Goal: Task Accomplishment & Management: Complete application form

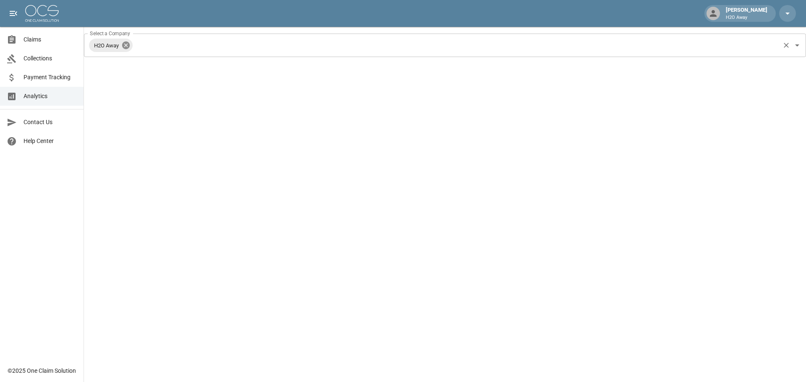
click at [122, 45] on icon at bounding box center [125, 45] width 9 height 9
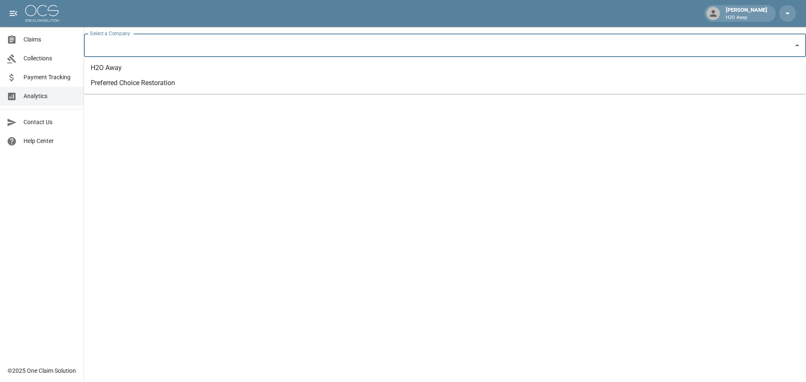
click at [149, 45] on input "Select a Company" at bounding box center [439, 45] width 702 height 16
click at [146, 89] on li "Preferred Choice Restoration" at bounding box center [445, 83] width 722 height 15
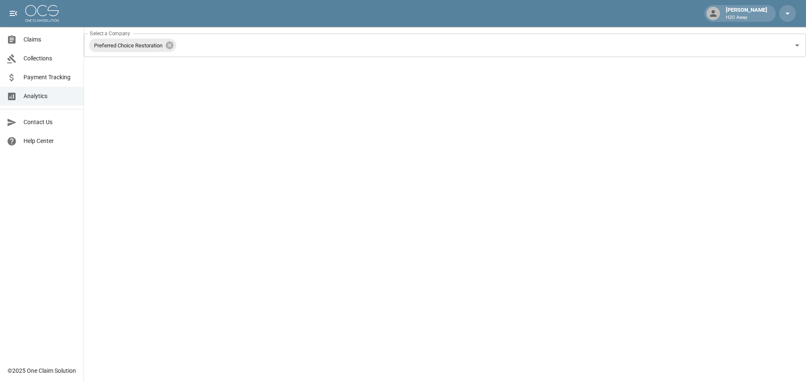
click at [46, 41] on span "Claims" at bounding box center [49, 39] width 53 height 9
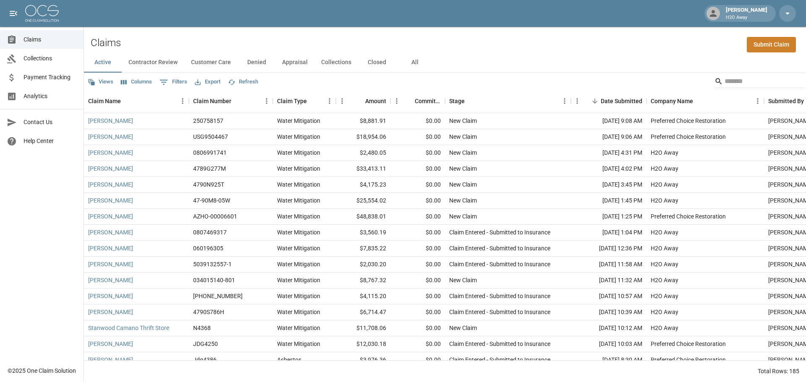
click at [146, 86] on button "Columns" at bounding box center [136, 82] width 35 height 13
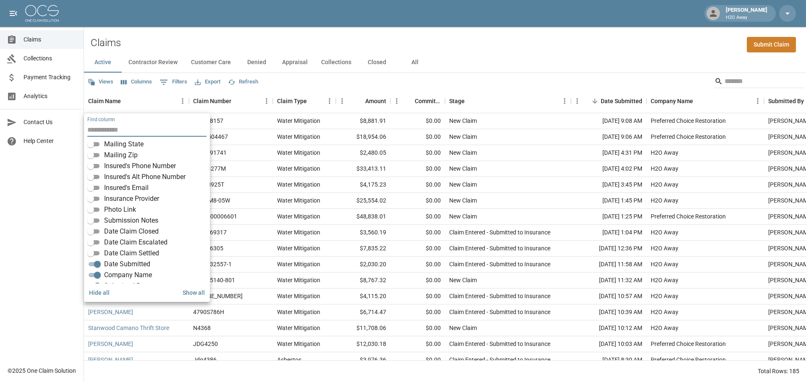
scroll to position [158, 0]
click at [694, 65] on div "Active Contractor Review Customer Care Denied Appraisal Collections Closed All" at bounding box center [445, 62] width 722 height 20
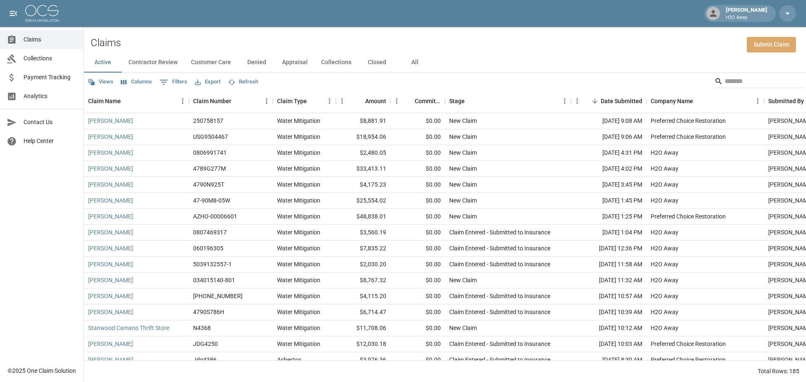
click at [788, 49] on link "Submit Claim" at bounding box center [770, 45] width 49 height 16
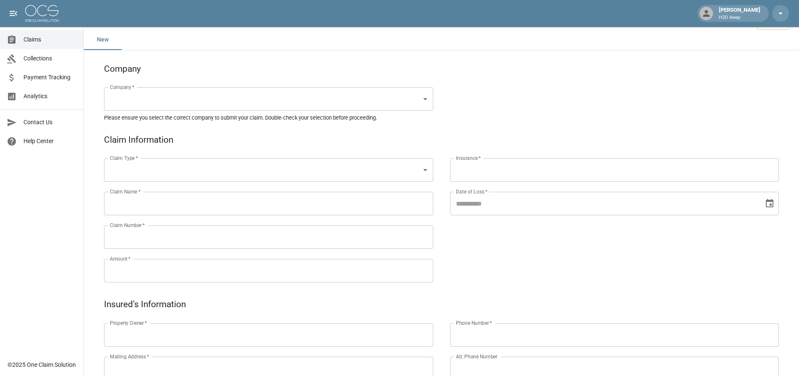
scroll to position [42, 0]
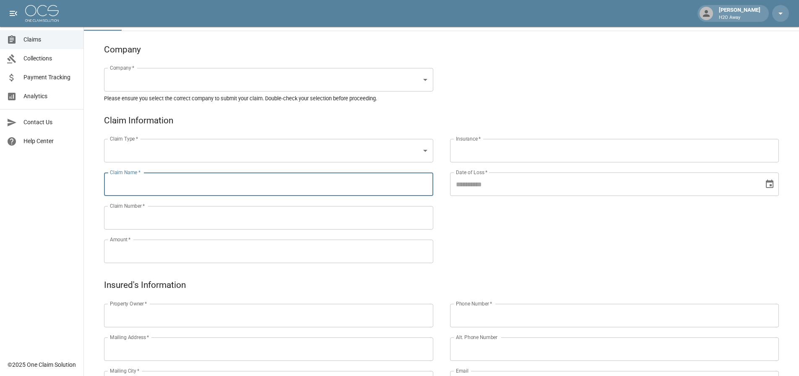
click at [352, 181] on input "Claim Name   *" at bounding box center [268, 183] width 329 height 23
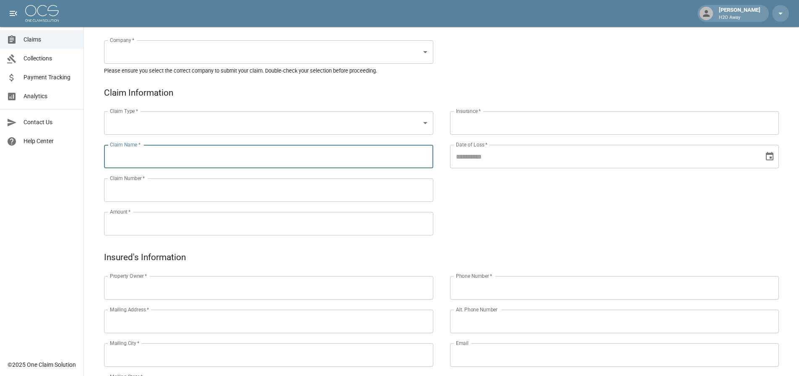
scroll to position [84, 0]
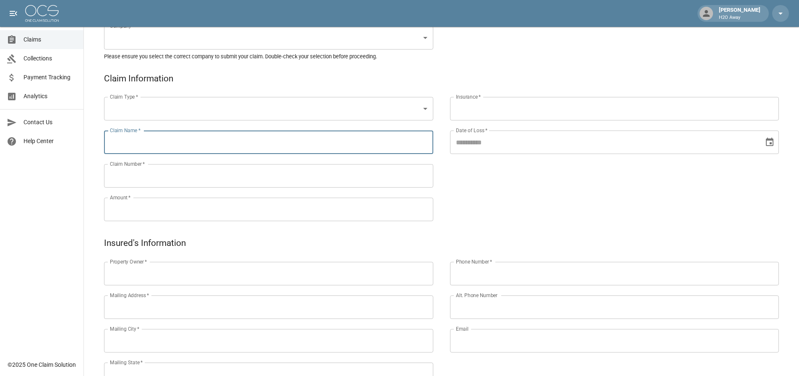
click at [343, 277] on input "Property Owner   *" at bounding box center [268, 273] width 329 height 23
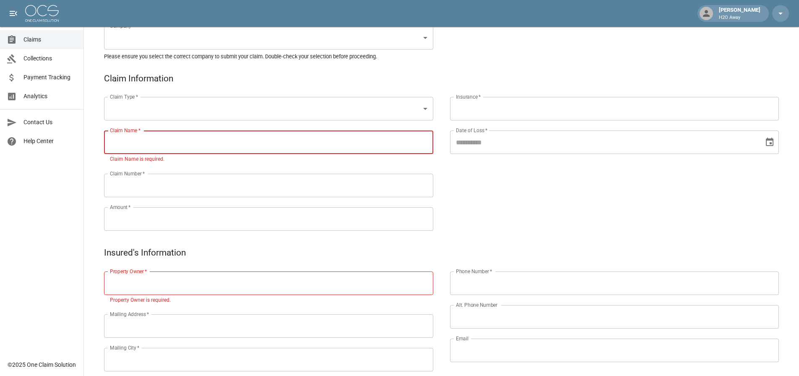
click at [363, 140] on input "Claim Name   *" at bounding box center [268, 141] width 329 height 23
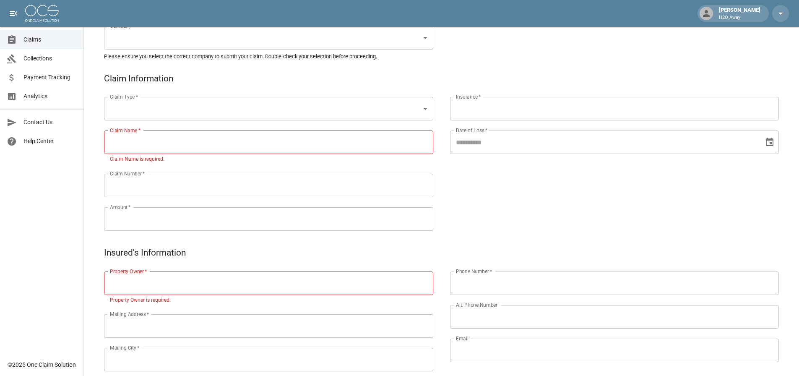
click at [545, 204] on div "Insurance   * Insurance   * Date of Loss   * Date of Loss   *" at bounding box center [606, 153] width 346 height 161
